Goal: Transaction & Acquisition: Purchase product/service

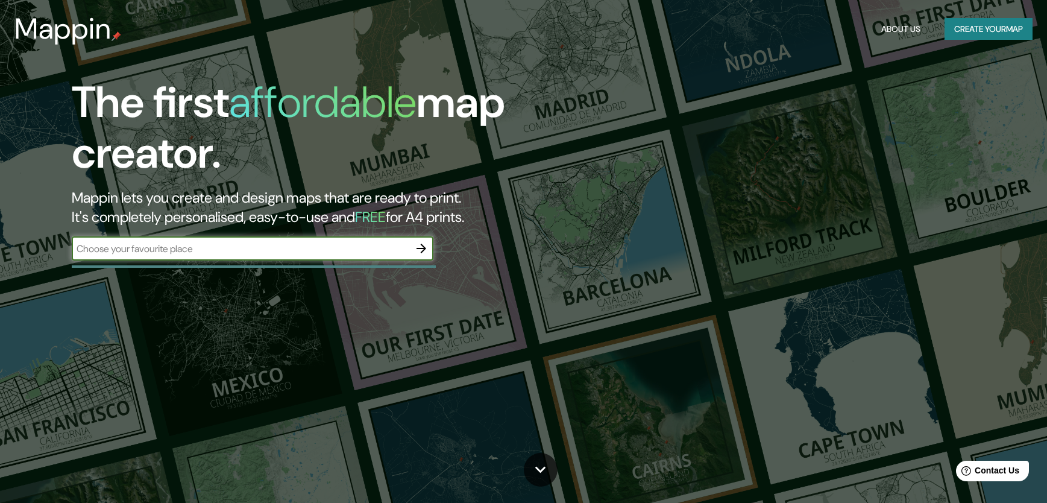
click at [218, 244] on input "text" at bounding box center [240, 249] width 337 height 14
type input "CDMX"
click at [424, 248] on icon "button" at bounding box center [421, 248] width 10 height 10
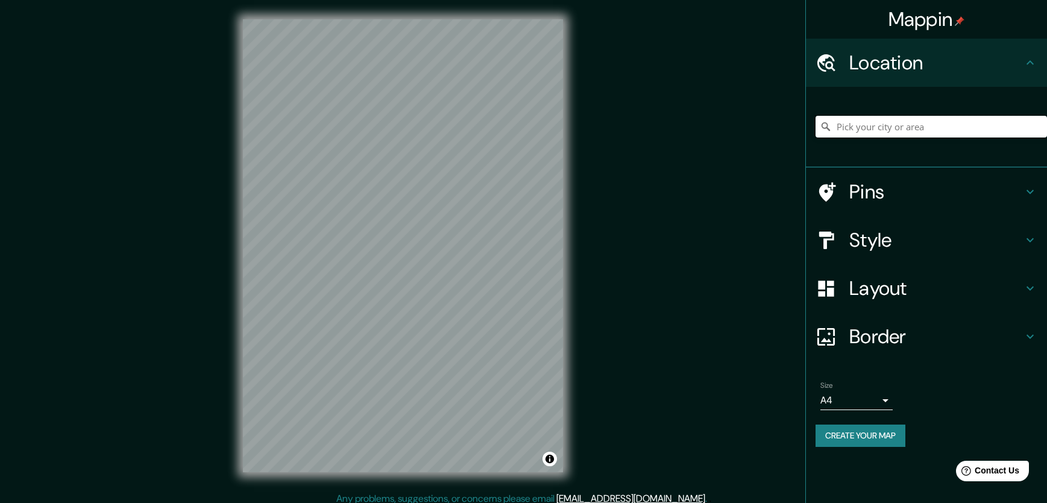
click at [931, 124] on input "Pick your city or area" at bounding box center [930, 127] width 231 height 22
type input "m"
type input "[GEOGRAPHIC_DATA][US_STATE], [GEOGRAPHIC_DATA]"
click at [1035, 127] on icon "Clear" at bounding box center [1037, 127] width 10 height 10
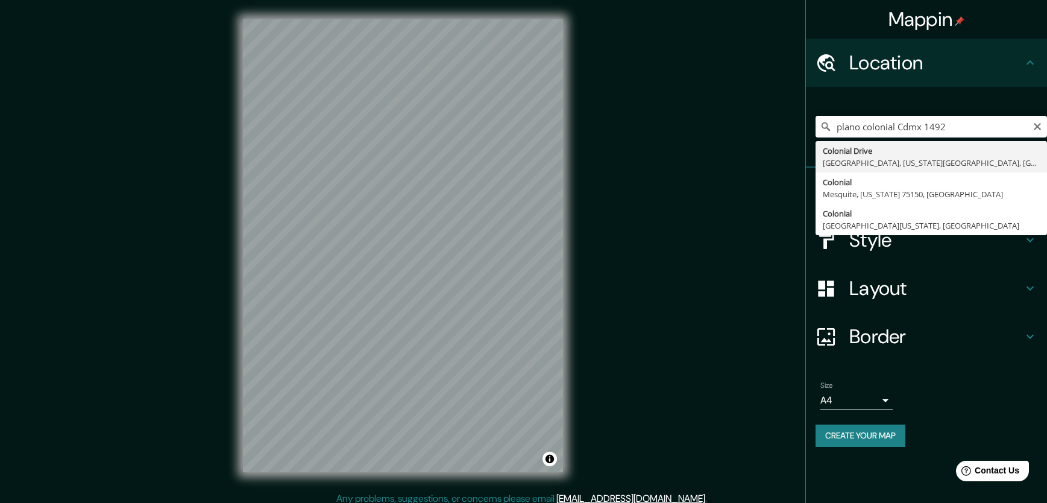
click at [786, 293] on div "Mappin Location plano colonial Cdmx [STREET_ADDRESS][US_STATE] Colonial Mesquit…" at bounding box center [523, 255] width 1047 height 510
click at [965, 137] on input "plano colonial Cdmx 1492" at bounding box center [930, 127] width 231 height 22
type input "[GEOGRAPHIC_DATA][US_STATE], [GEOGRAPHIC_DATA]"
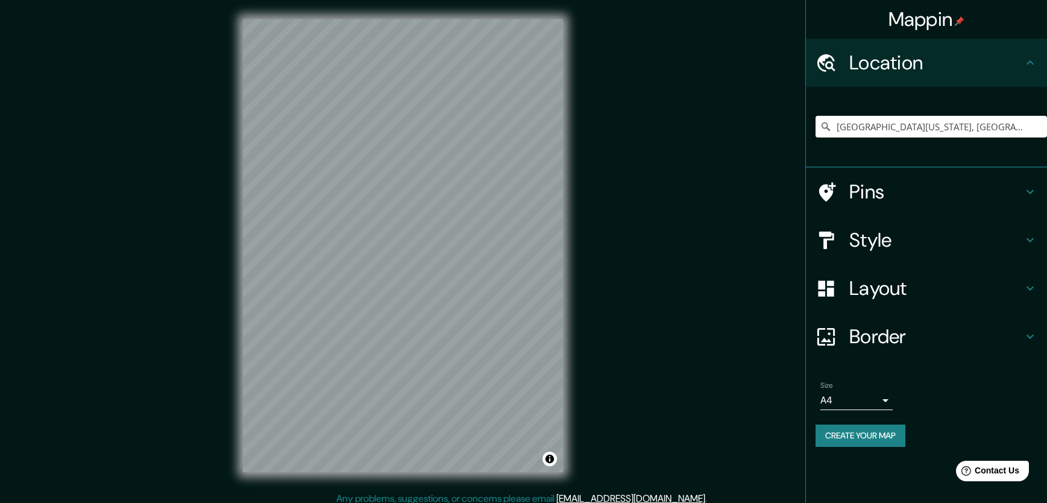
drag, startPoint x: 1032, startPoint y: 122, endPoint x: 1009, endPoint y: 110, distance: 25.6
click at [1009, 110] on div "[GEOGRAPHIC_DATA][US_STATE], [GEOGRAPHIC_DATA][US_STATE], [GEOGRAPHIC_DATA][US_…" at bounding box center [930, 126] width 231 height 60
click at [1040, 127] on icon "Clear" at bounding box center [1037, 127] width 10 height 10
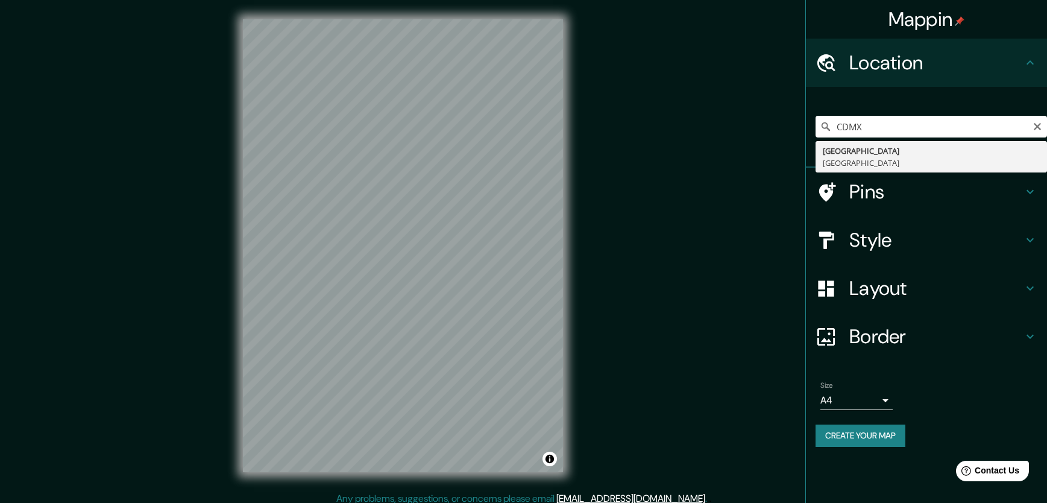
type input "[GEOGRAPHIC_DATA], [GEOGRAPHIC_DATA]"
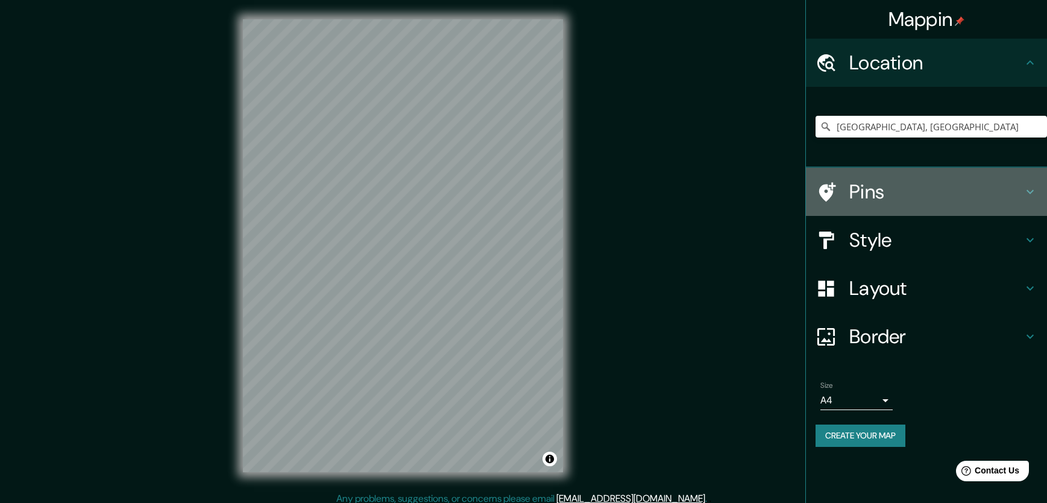
click at [1024, 193] on icon at bounding box center [1030, 191] width 14 height 14
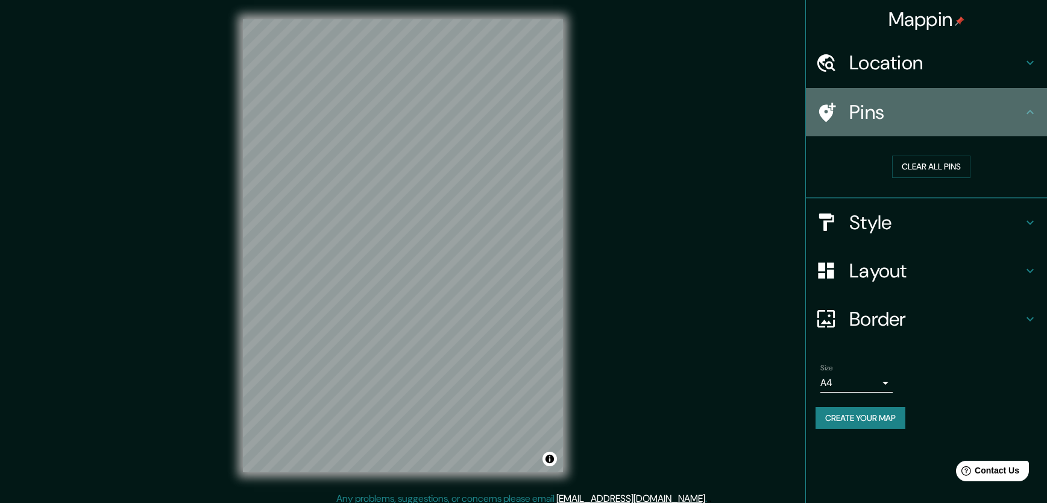
click at [1029, 113] on icon at bounding box center [1030, 112] width 14 height 14
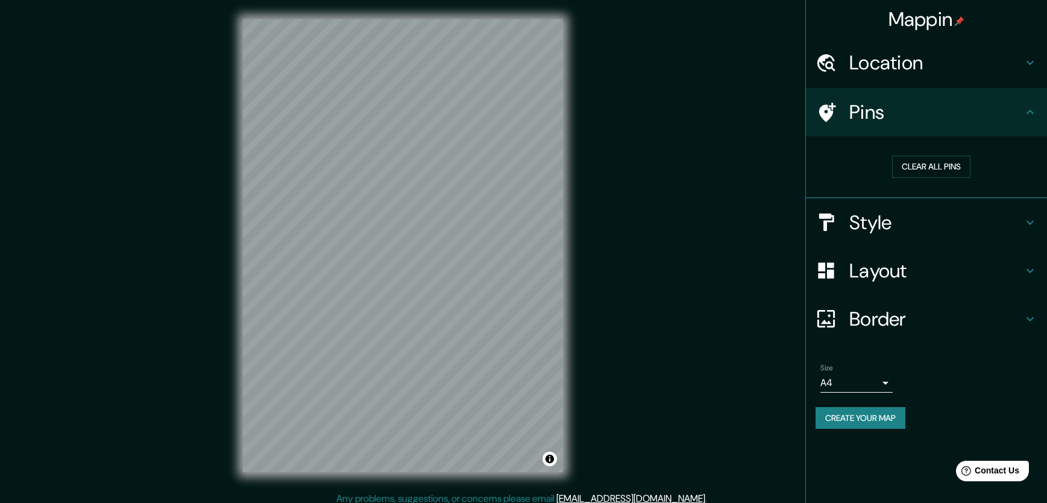
click at [1029, 219] on icon at bounding box center [1030, 222] width 14 height 14
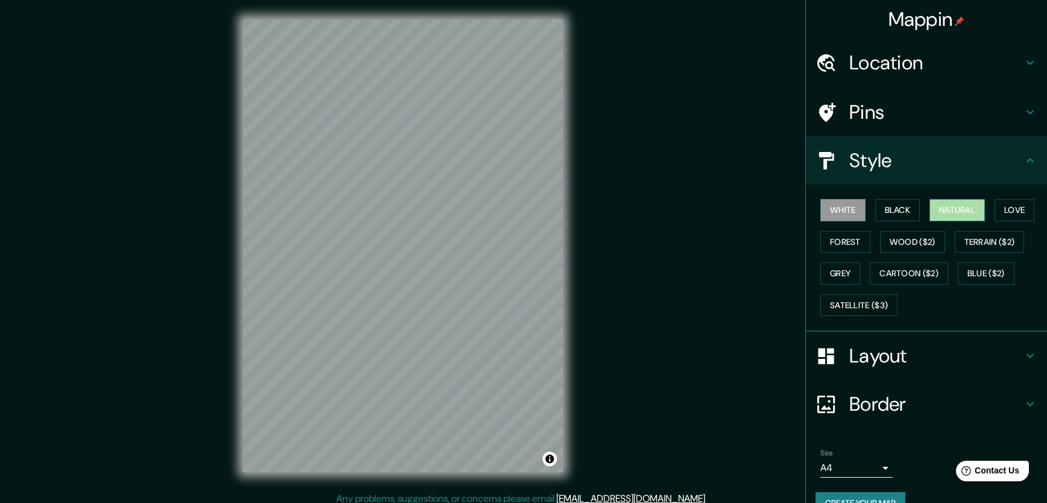
click at [953, 207] on button "Natural" at bounding box center [956, 210] width 55 height 22
click at [927, 249] on button "Wood ($2)" at bounding box center [912, 242] width 65 height 22
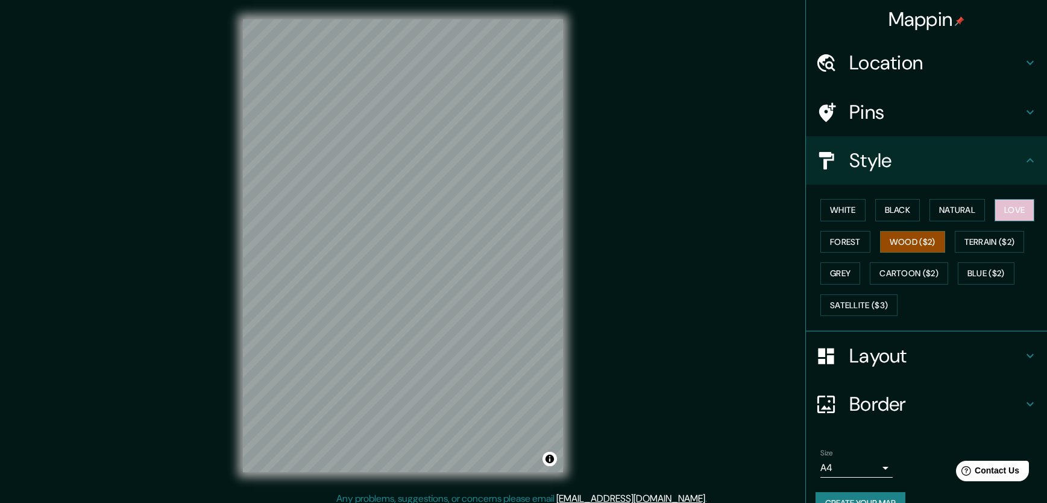
click at [1003, 215] on button "Love" at bounding box center [1014, 210] width 40 height 22
click at [830, 245] on button "Forest" at bounding box center [845, 242] width 50 height 22
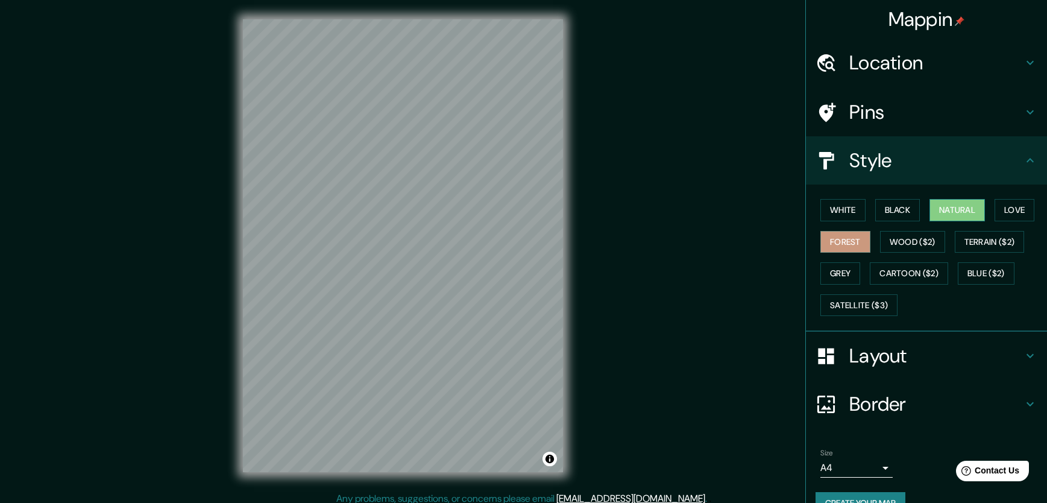
click at [957, 211] on button "Natural" at bounding box center [956, 210] width 55 height 22
click at [1012, 163] on h4 "Style" at bounding box center [936, 160] width 174 height 24
click at [1012, 350] on h4 "Layout" at bounding box center [936, 355] width 174 height 24
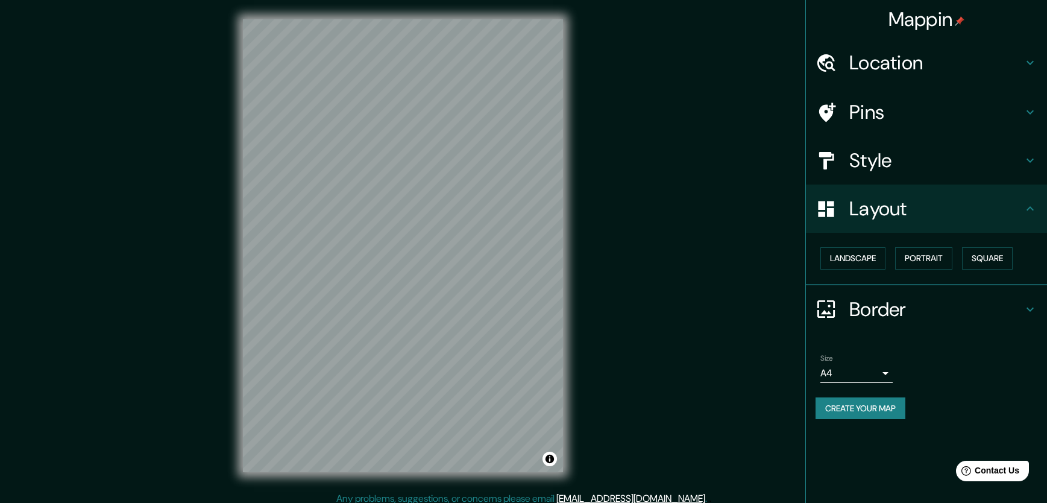
click at [1029, 207] on icon at bounding box center [1029, 208] width 7 height 4
click at [1024, 294] on div "Border" at bounding box center [926, 309] width 241 height 48
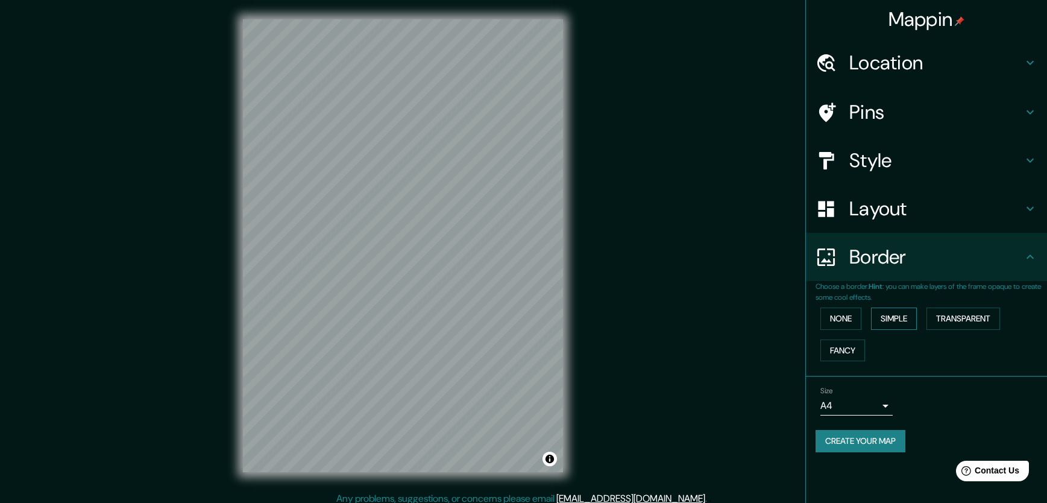
click at [896, 322] on button "Simple" at bounding box center [894, 318] width 46 height 22
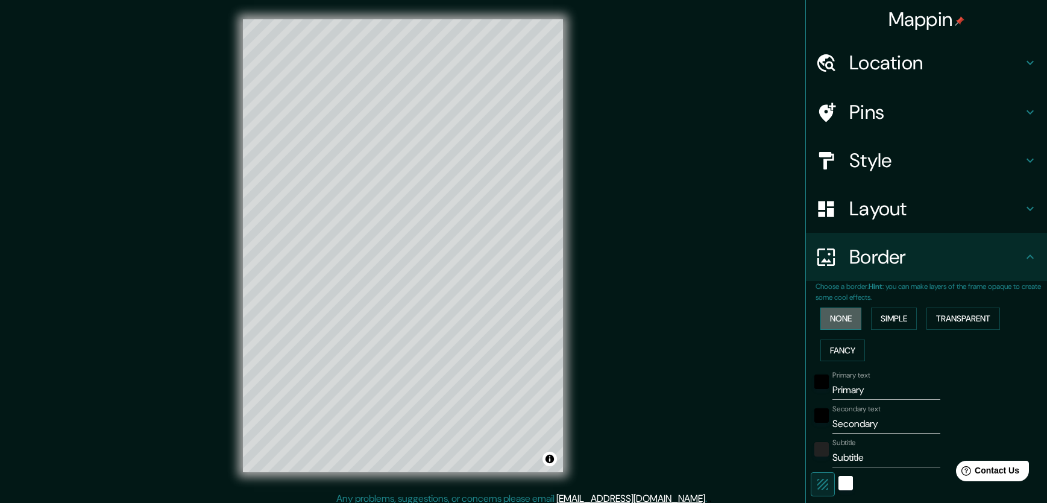
click at [829, 316] on button "None" at bounding box center [840, 318] width 41 height 22
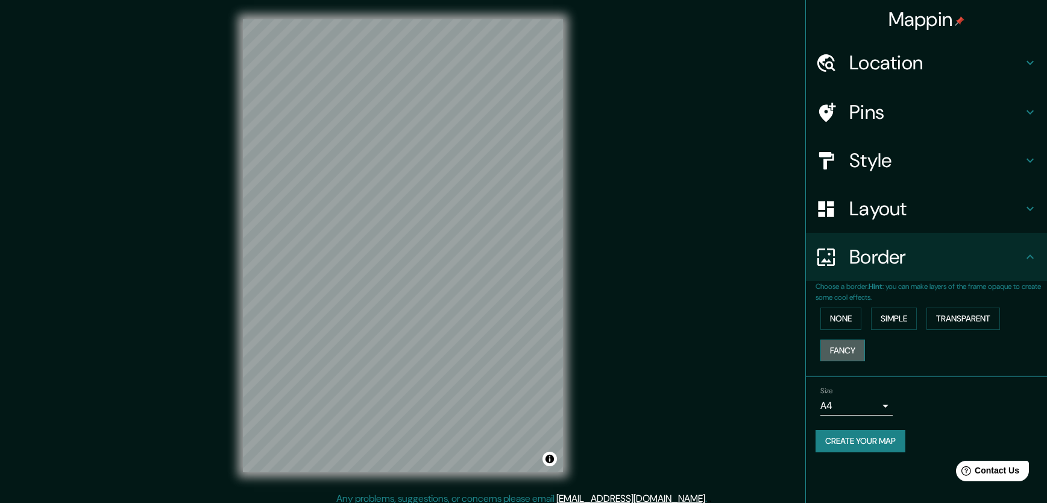
click at [842, 342] on button "Fancy" at bounding box center [842, 350] width 45 height 22
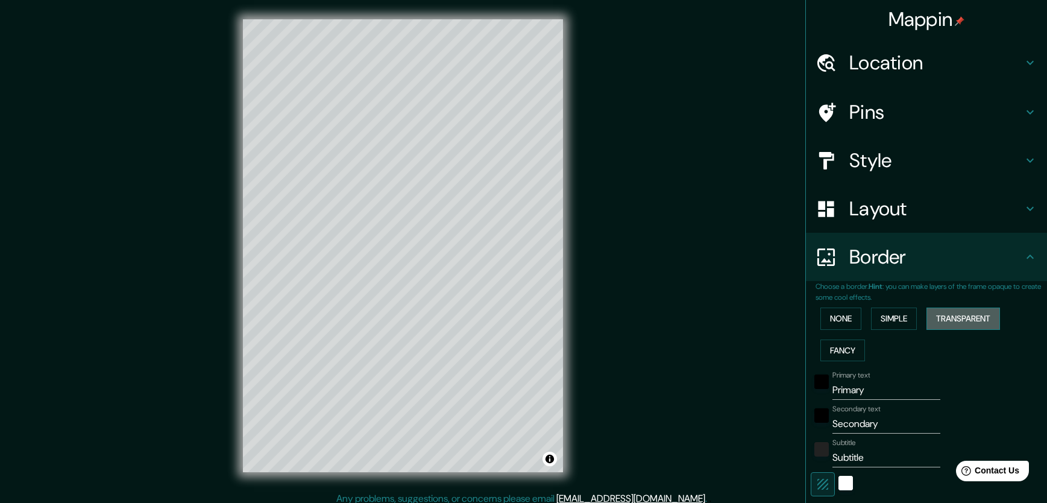
click at [968, 318] on button "Transparent" at bounding box center [963, 318] width 74 height 22
click at [838, 323] on button "None" at bounding box center [840, 318] width 41 height 22
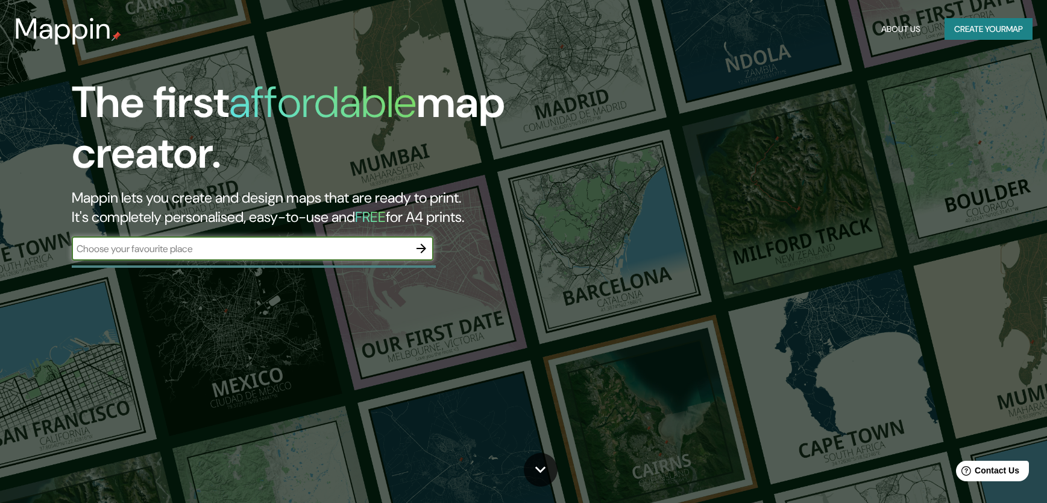
click at [336, 250] on input "text" at bounding box center [240, 249] width 337 height 14
type input "plano colonial"
drag, startPoint x: 424, startPoint y: 248, endPoint x: 417, endPoint y: 245, distance: 7.3
click at [417, 245] on icon "button" at bounding box center [421, 248] width 14 height 14
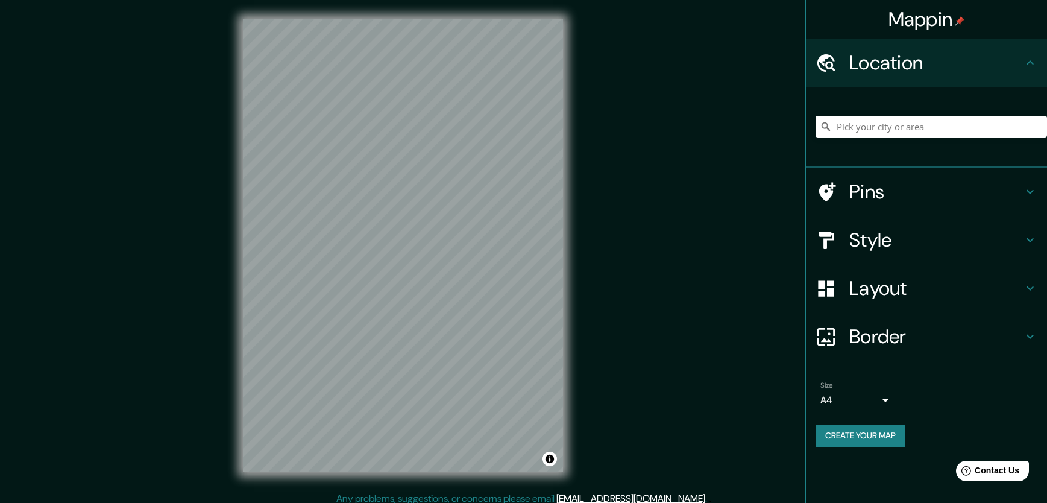
click at [1021, 250] on h4 "Style" at bounding box center [936, 240] width 174 height 24
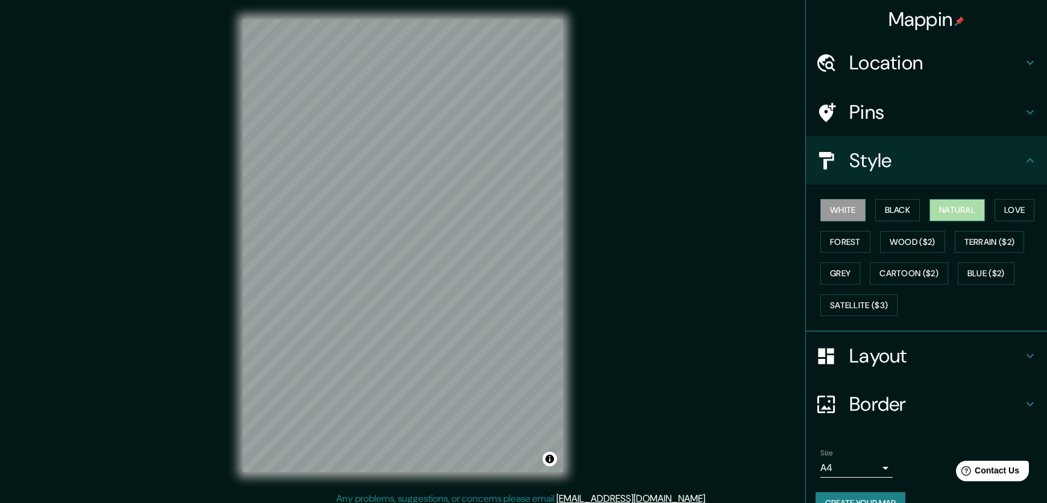
click at [949, 211] on button "Natural" at bounding box center [956, 210] width 55 height 22
